Goal: Information Seeking & Learning: Learn about a topic

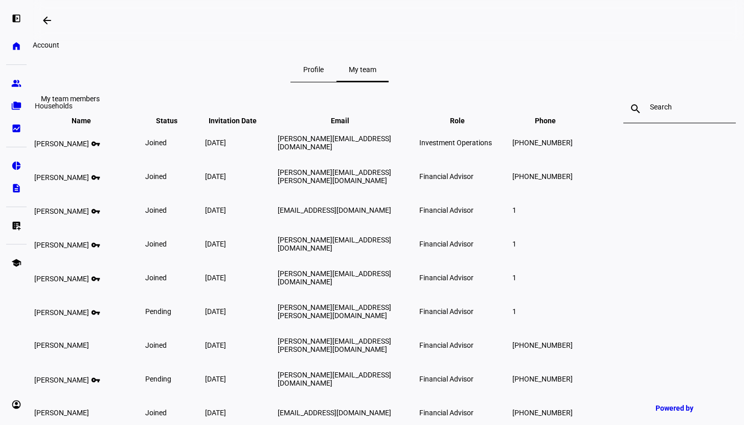
click at [21, 104] on eth-mat-symbol "folder_copy" at bounding box center [16, 106] width 10 height 10
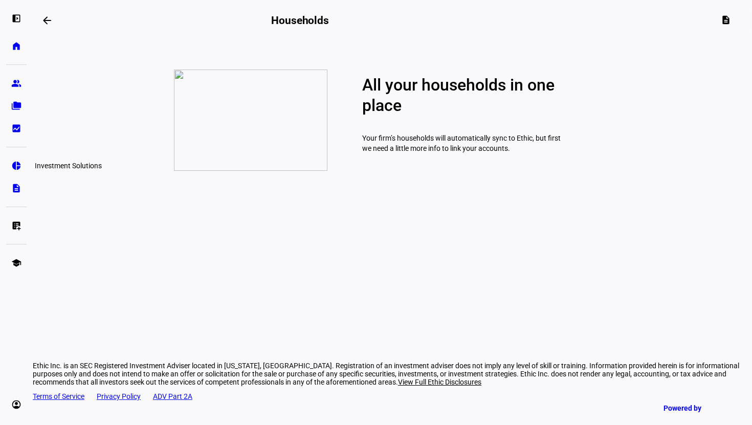
click at [15, 163] on eth-mat-symbol "pie_chart" at bounding box center [16, 166] width 10 height 10
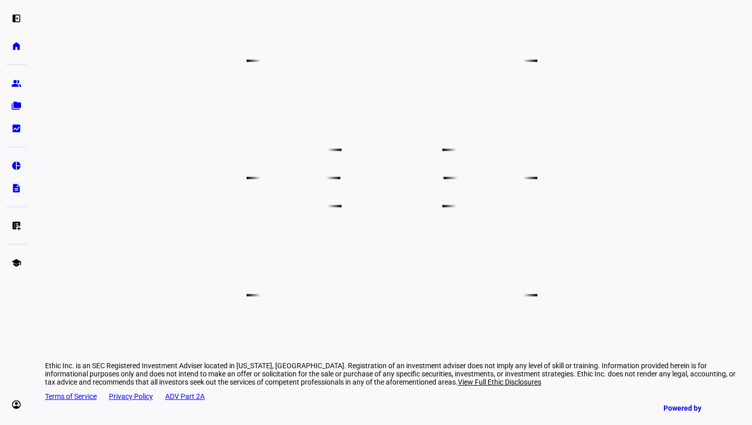
scroll to position [721, 0]
click at [630, 202] on icon at bounding box center [584, 177] width 92 height 47
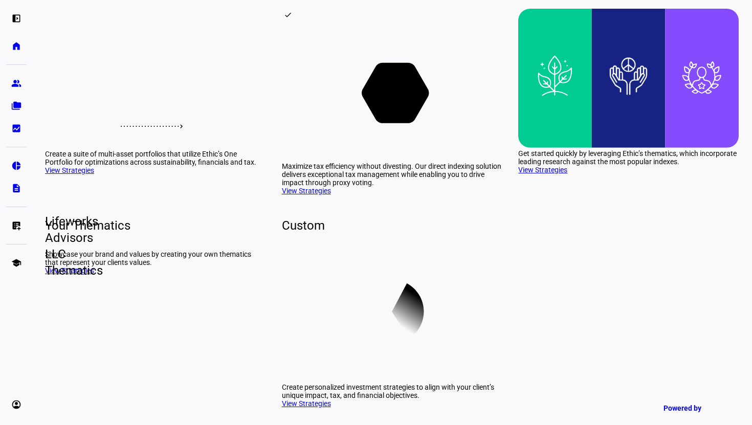
scroll to position [145, 0]
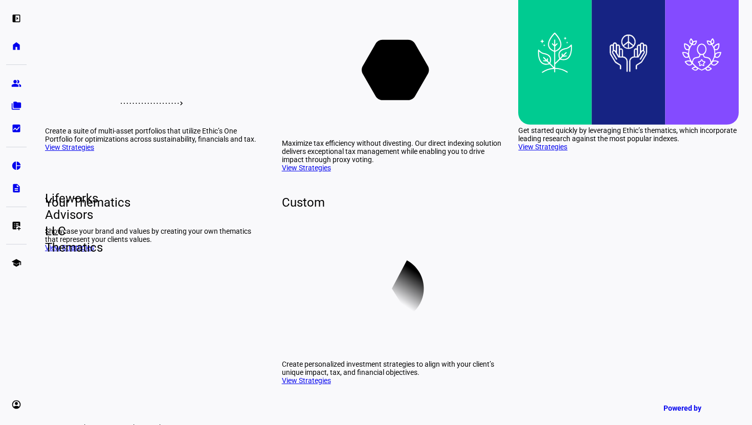
click at [347, 138] on rect at bounding box center [392, 68] width 220 height 140
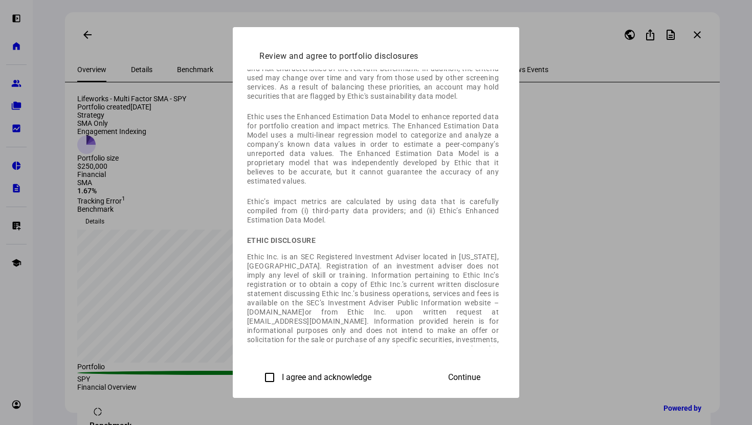
click at [280, 375] on label "I agree and acknowledge" at bounding box center [326, 377] width 92 height 9
click at [259, 375] on input "I agree and acknowledge" at bounding box center [269, 377] width 20 height 20
checkbox input "true"
click at [480, 375] on span "Continue" at bounding box center [464, 377] width 32 height 9
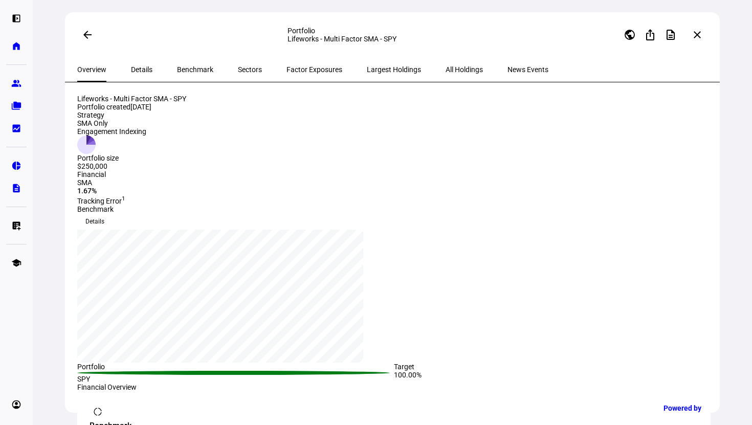
click at [104, 213] on span "Details" at bounding box center [94, 221] width 19 height 16
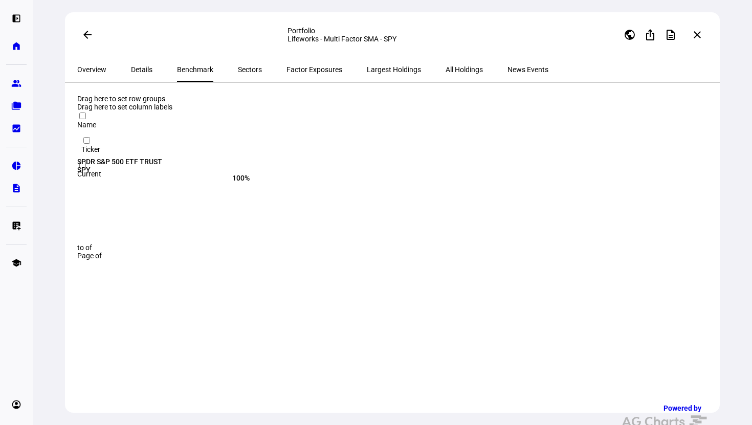
click at [227, 158] on div "SPDR S&P 500 ETF TRUST" at bounding box center [217, 162] width 281 height 8
click at [238, 71] on span "Sectors" at bounding box center [250, 69] width 24 height 7
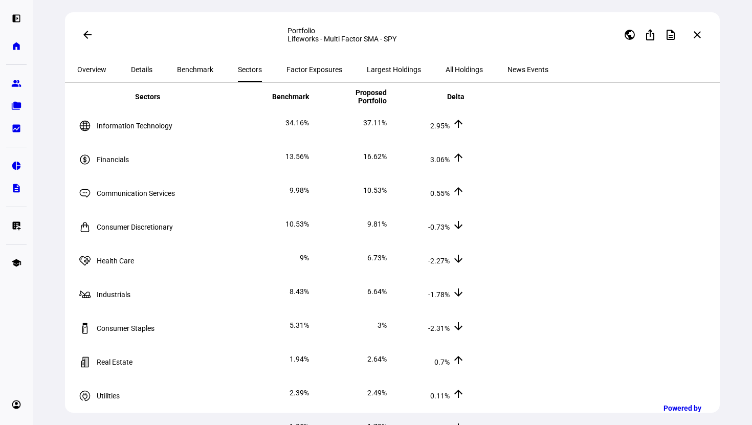
click at [286, 66] on span "Factor Exposures" at bounding box center [314, 69] width 56 height 7
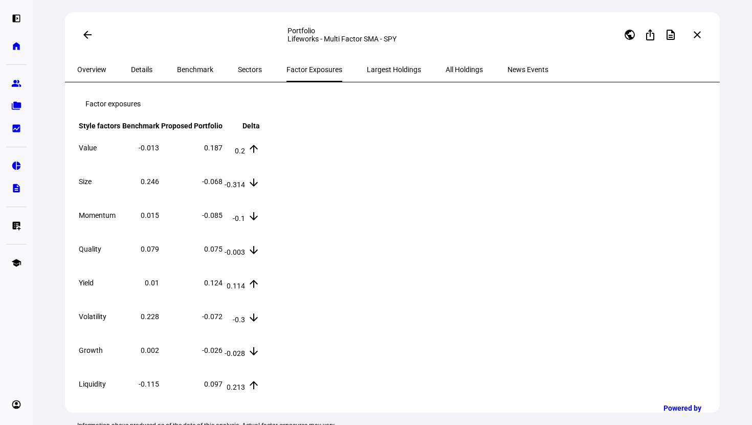
click at [367, 75] on span "Largest Holdings" at bounding box center [394, 69] width 54 height 25
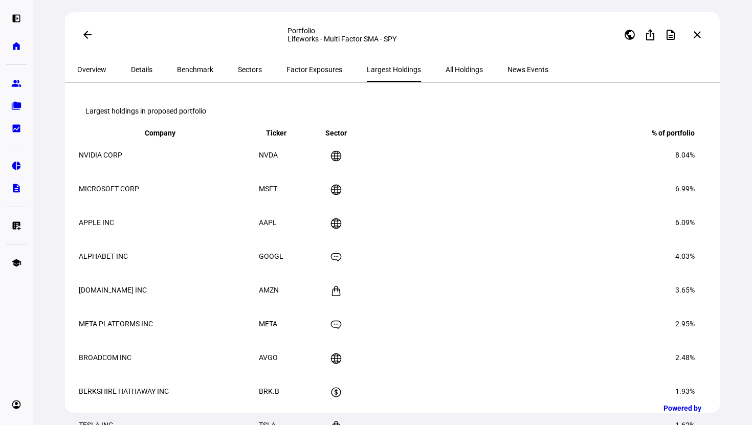
click at [446, 71] on span "All Holdings" at bounding box center [464, 69] width 37 height 7
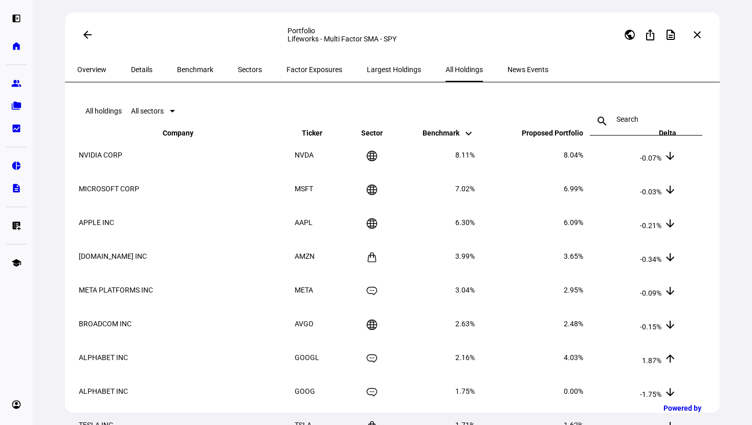
click at [102, 69] on span "Overview" at bounding box center [91, 69] width 29 height 7
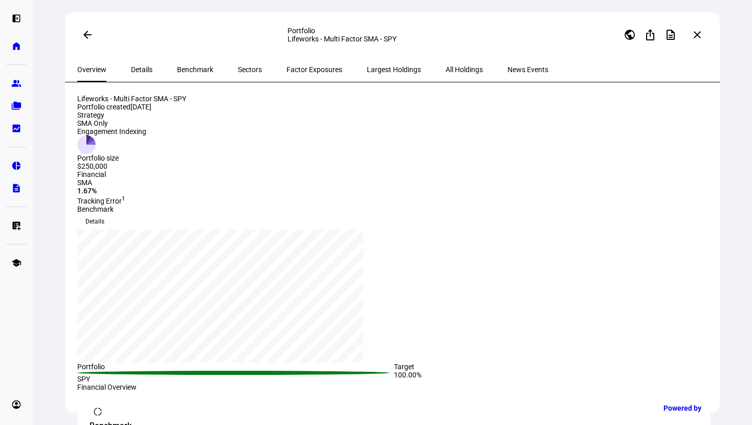
click at [88, 35] on mat-icon "arrow_back" at bounding box center [87, 35] width 12 height 12
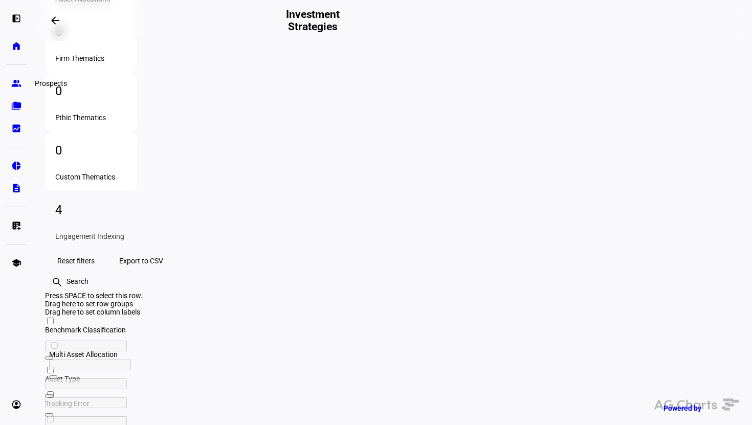
click at [12, 86] on eth-mat-symbol "group" at bounding box center [16, 83] width 10 height 10
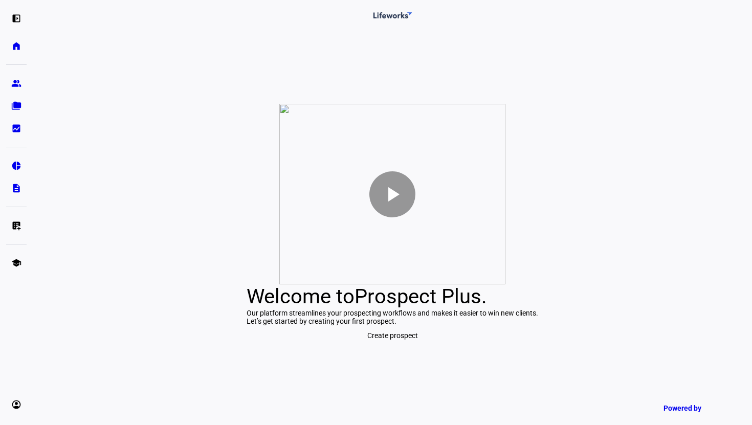
click at [389, 346] on span "Create prospect" at bounding box center [392, 335] width 51 height 20
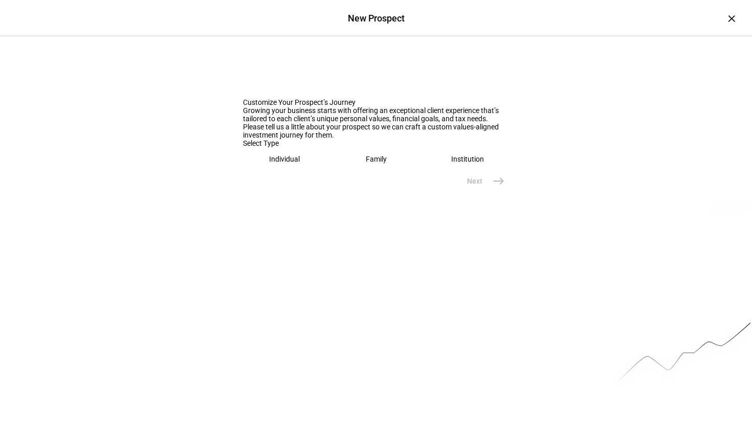
click at [284, 163] on div "Individual" at bounding box center [284, 159] width 31 height 8
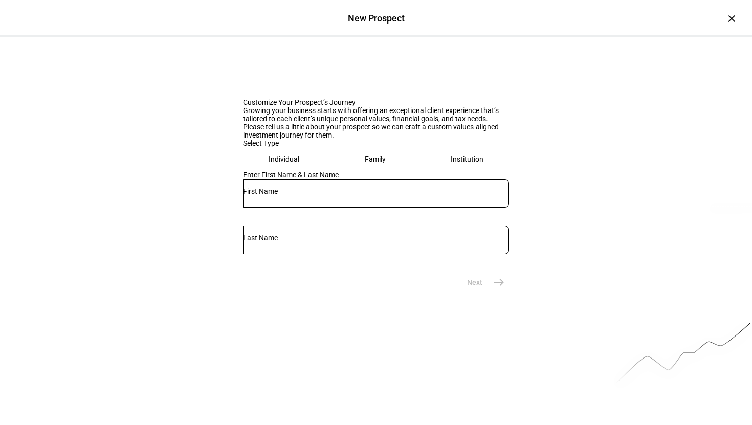
click at [292, 195] on input "text" at bounding box center [376, 191] width 266 height 8
